Goal: Task Accomplishment & Management: Manage account settings

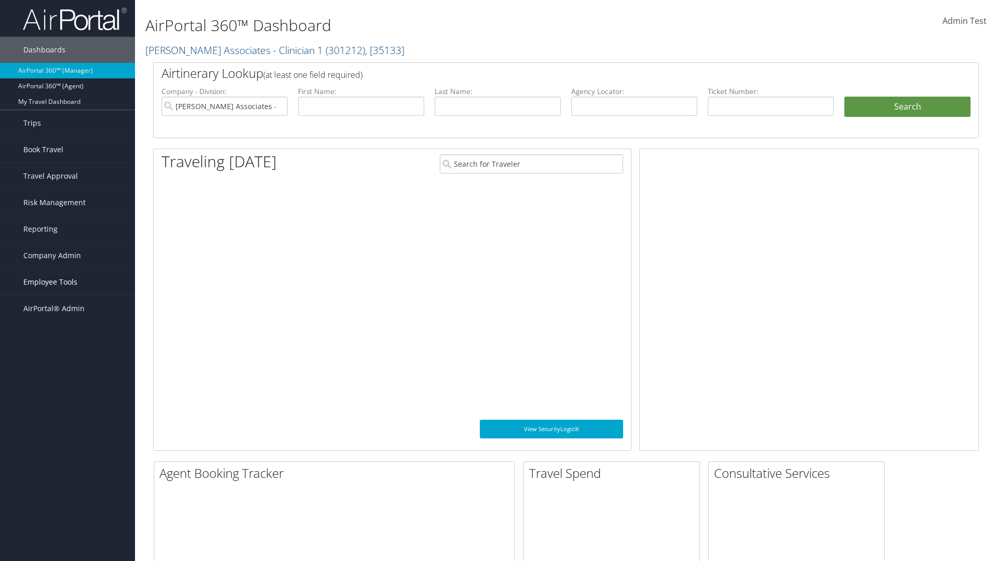
click at [68, 282] on span "Employee Tools" at bounding box center [50, 282] width 54 height 26
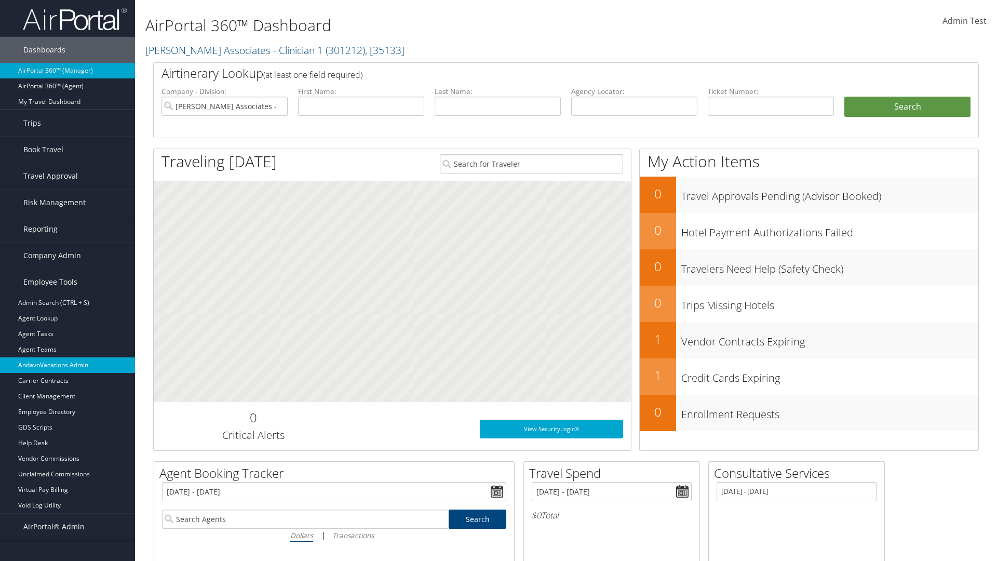
click at [68, 365] on link "AndavoVacations Admin" at bounding box center [67, 365] width 135 height 16
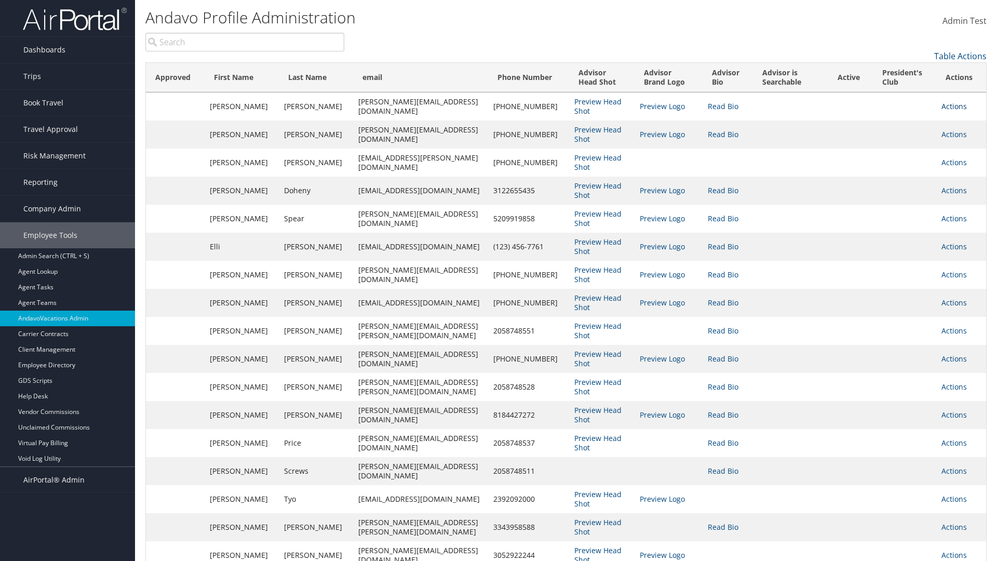
click at [951, 106] on link "Actions" at bounding box center [953, 106] width 25 height 10
click at [904, 139] on link "Edit" at bounding box center [904, 139] width 113 height 18
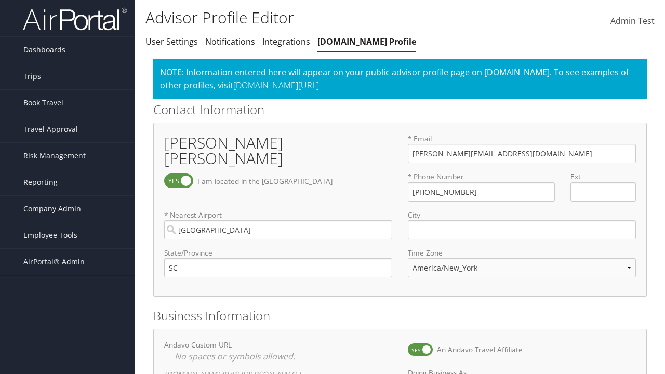
select select "153"
checkbox input "true"
